Goal: Transaction & Acquisition: Download file/media

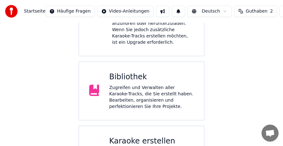
scroll to position [126, 0]
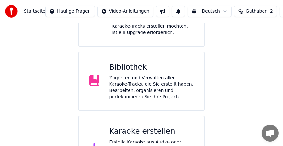
click at [141, 75] on div "Zugreifen und Verwalten aller Karaoke-Tracks, die Sie erstellt haben. Bearbeite…" at bounding box center [151, 87] width 85 height 25
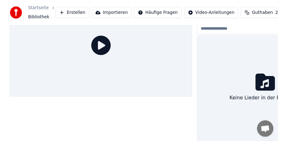
scroll to position [37, 0]
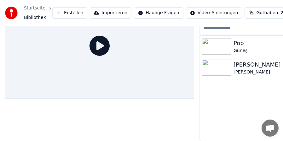
click at [242, 60] on div "[PERSON_NAME]" at bounding box center [282, 64] width 98 height 9
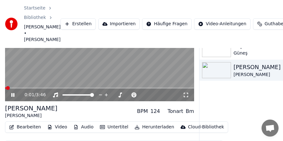
scroll to position [21, 0]
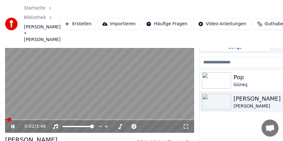
click at [15, 119] on span at bounding box center [99, 119] width 189 height 1
click at [25, 119] on span at bounding box center [99, 119] width 189 height 1
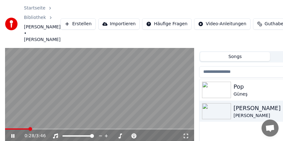
scroll to position [12, 0]
click at [90, 128] on span at bounding box center [99, 128] width 189 height 1
click at [97, 128] on span at bounding box center [99, 128] width 189 height 1
click at [105, 128] on span at bounding box center [99, 128] width 189 height 1
click at [11, 134] on icon at bounding box center [12, 136] width 3 height 4
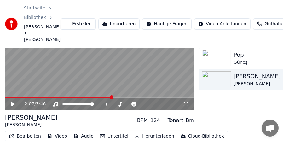
scroll to position [62, 0]
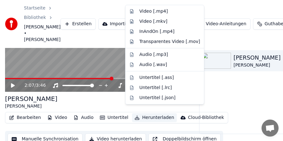
click at [144, 113] on button "Herunterladen" at bounding box center [154, 117] width 44 height 9
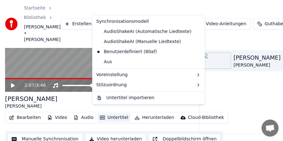
click at [107, 133] on button "Video herunterladen" at bounding box center [115, 138] width 61 height 11
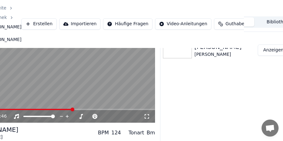
scroll to position [31, 0]
